Goal: Book appointment/travel/reservation

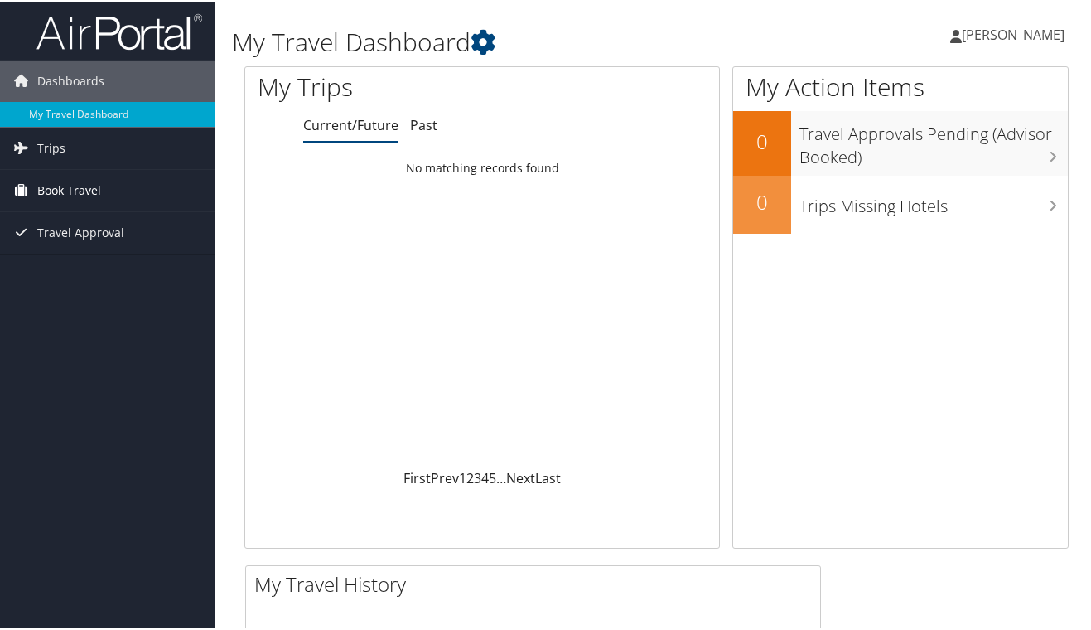
click at [93, 191] on span "Book Travel" at bounding box center [69, 188] width 64 height 41
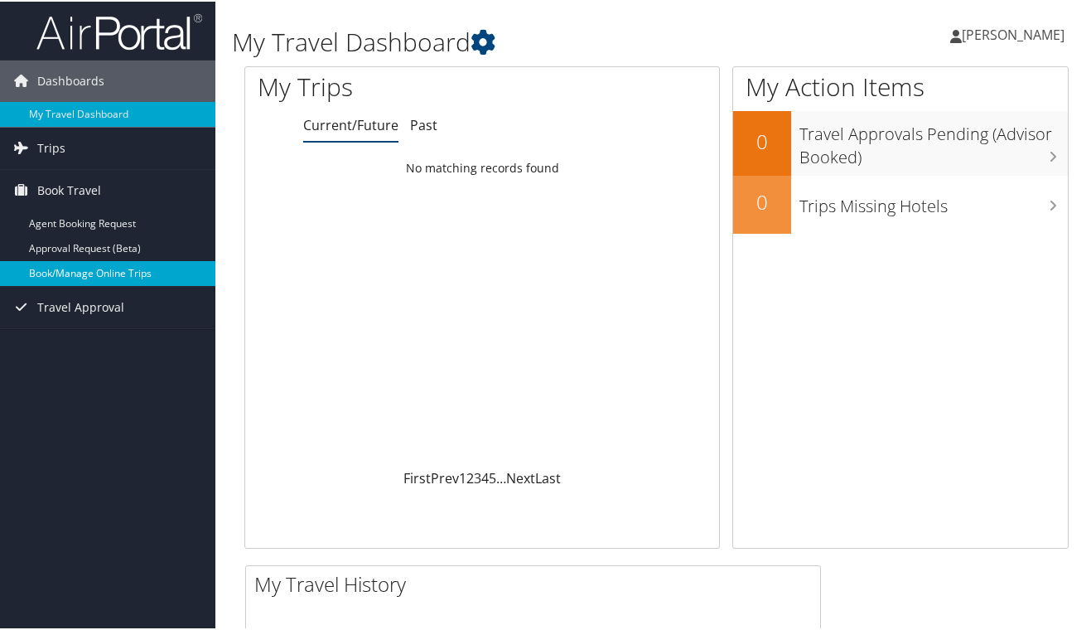
click at [104, 273] on link "Book/Manage Online Trips" at bounding box center [107, 271] width 215 height 25
